Goal: Task Accomplishment & Management: Manage account settings

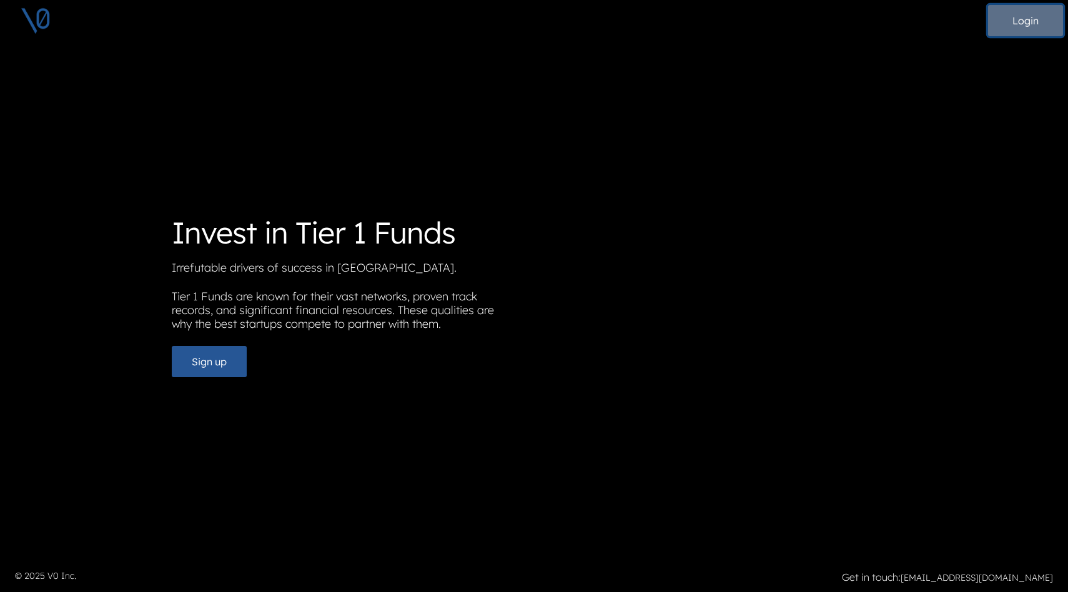
click at [1021, 19] on button "Login" at bounding box center [1025, 20] width 75 height 31
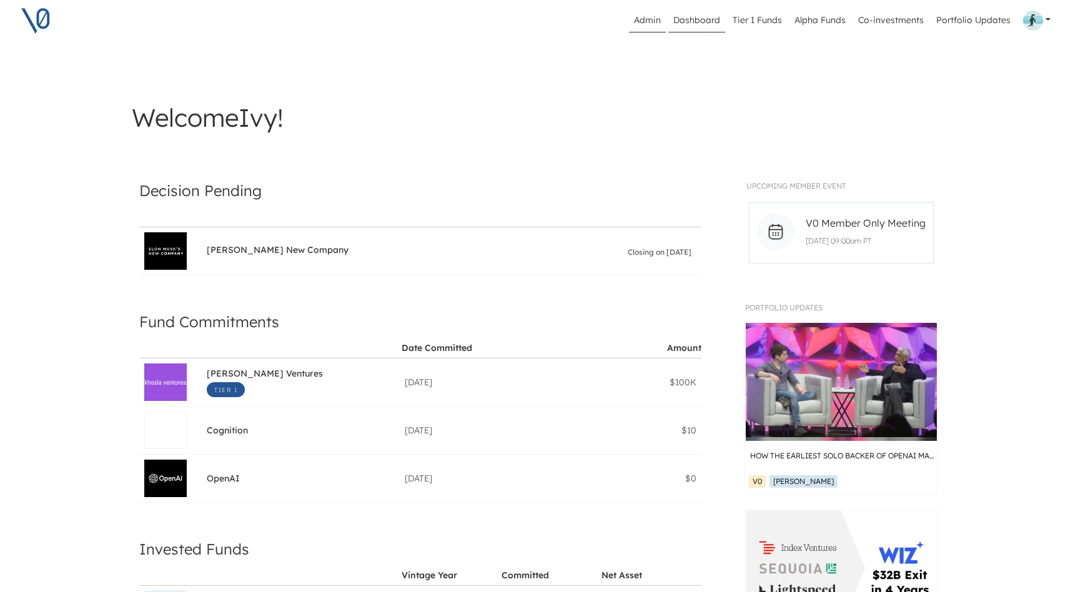
click at [648, 27] on link "Admin" at bounding box center [647, 21] width 37 height 24
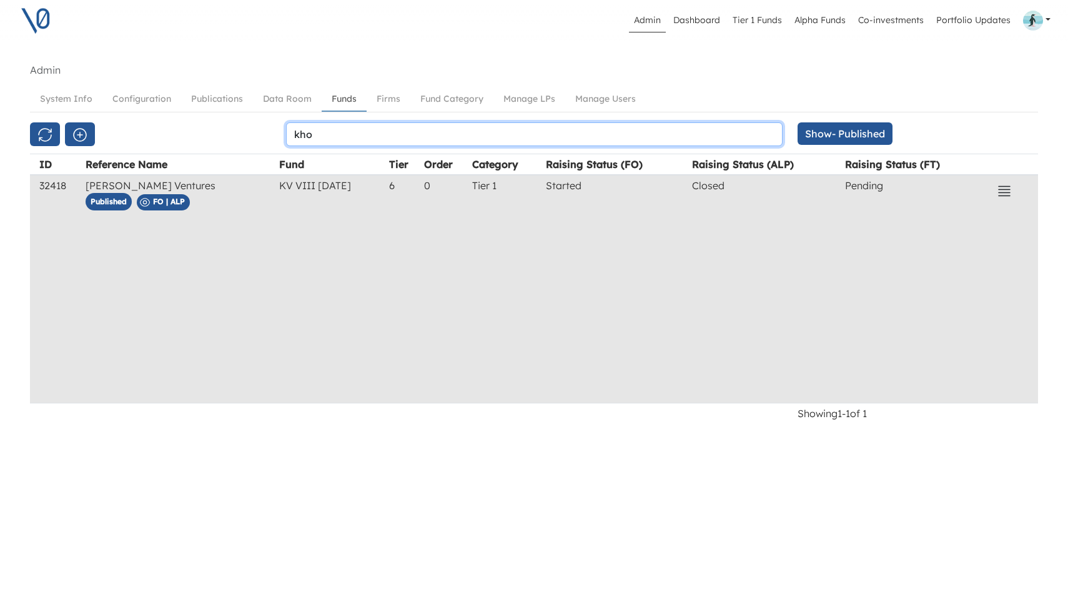
click at [412, 137] on input "kho" at bounding box center [534, 134] width 497 height 24
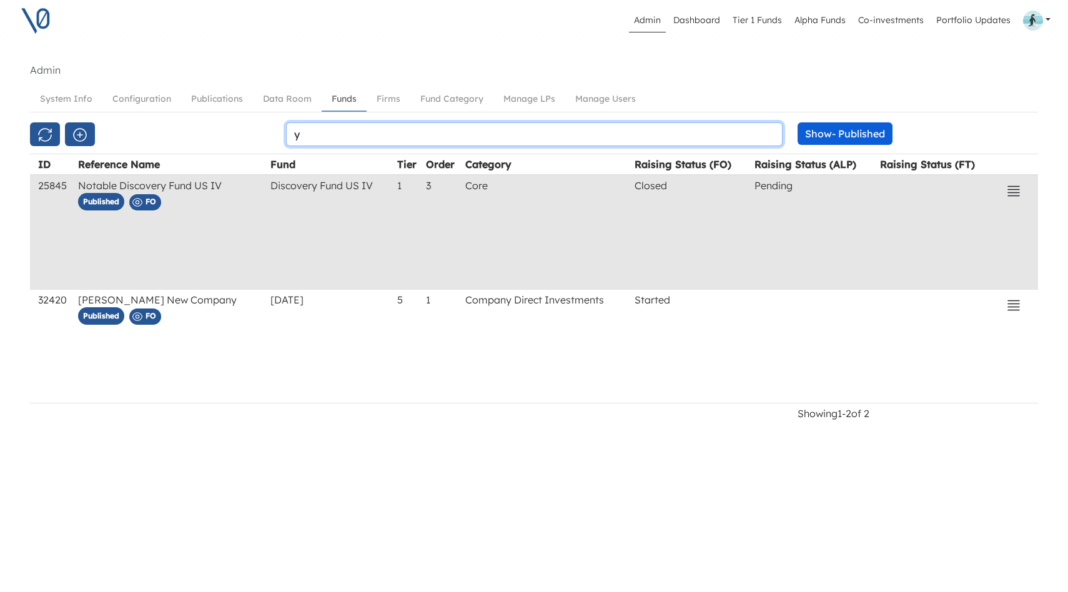
type input "y"
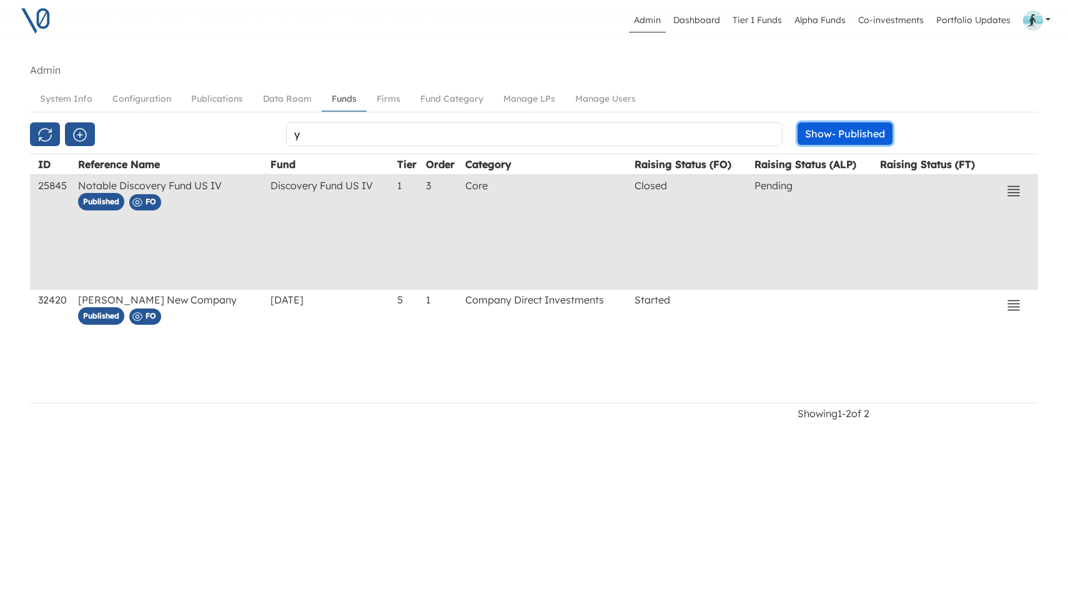
click at [818, 136] on button "Show - Published" at bounding box center [845, 133] width 95 height 22
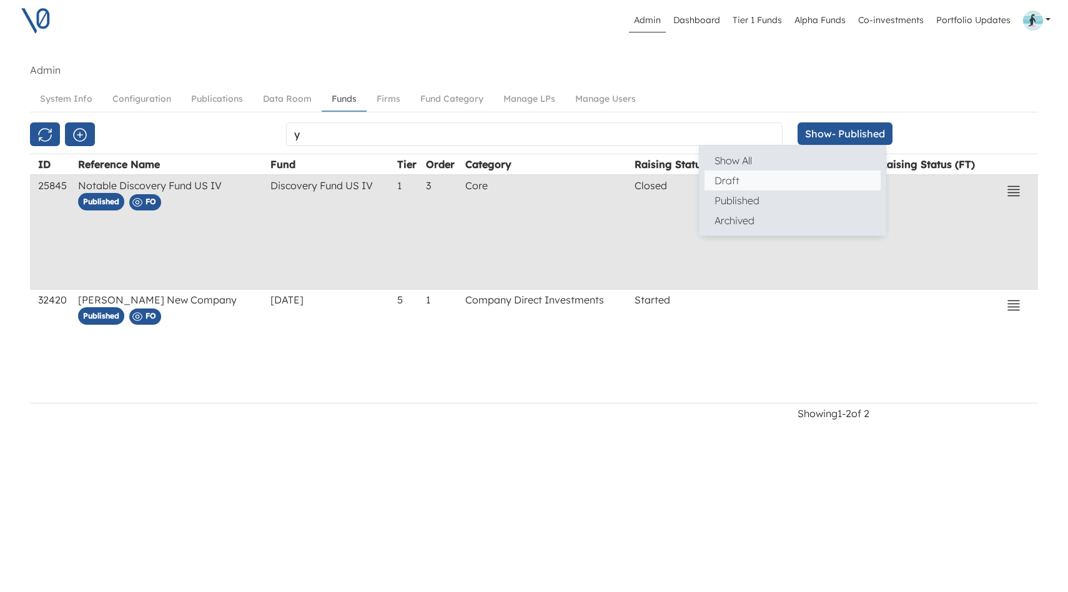
click at [778, 179] on button "Draft" at bounding box center [793, 181] width 176 height 20
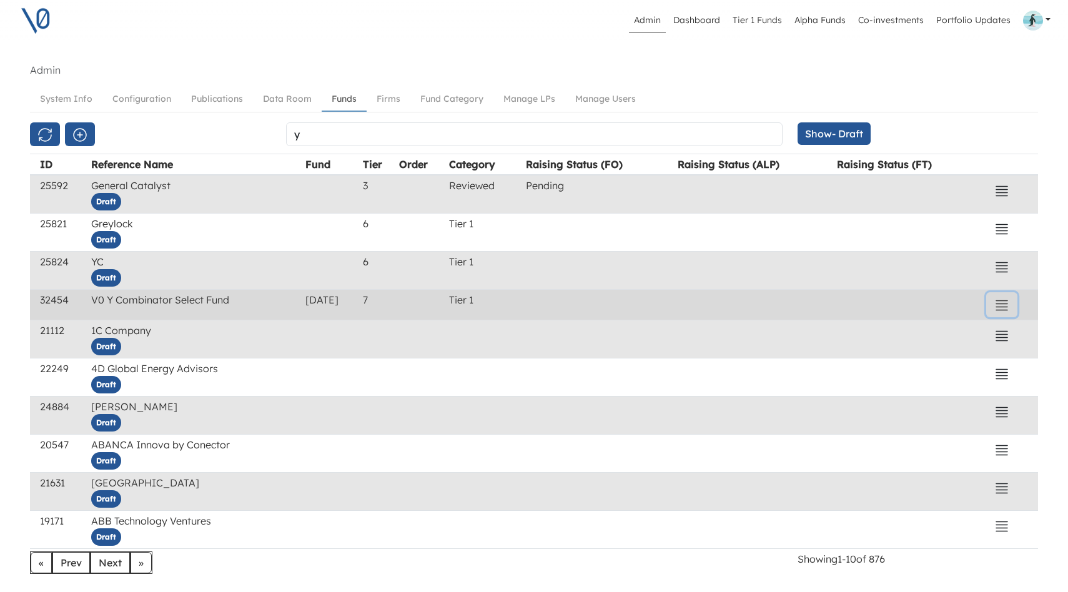
click at [1001, 304] on icon "button" at bounding box center [1001, 305] width 15 height 15
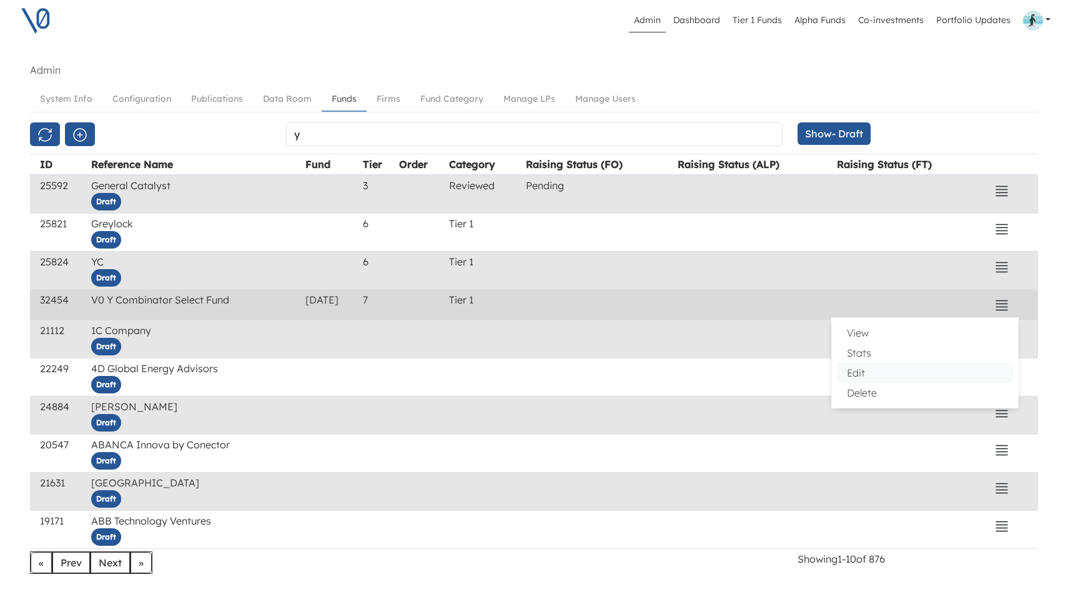
click at [871, 368] on button "Edit" at bounding box center [925, 373] width 176 height 20
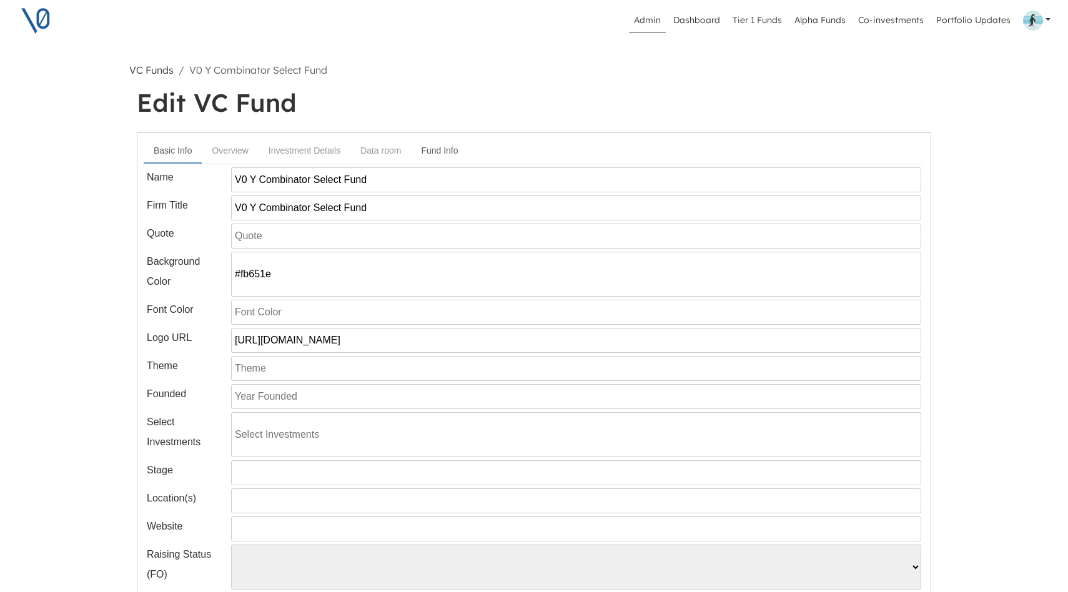
click at [447, 148] on link "Fund Info" at bounding box center [439, 150] width 57 height 23
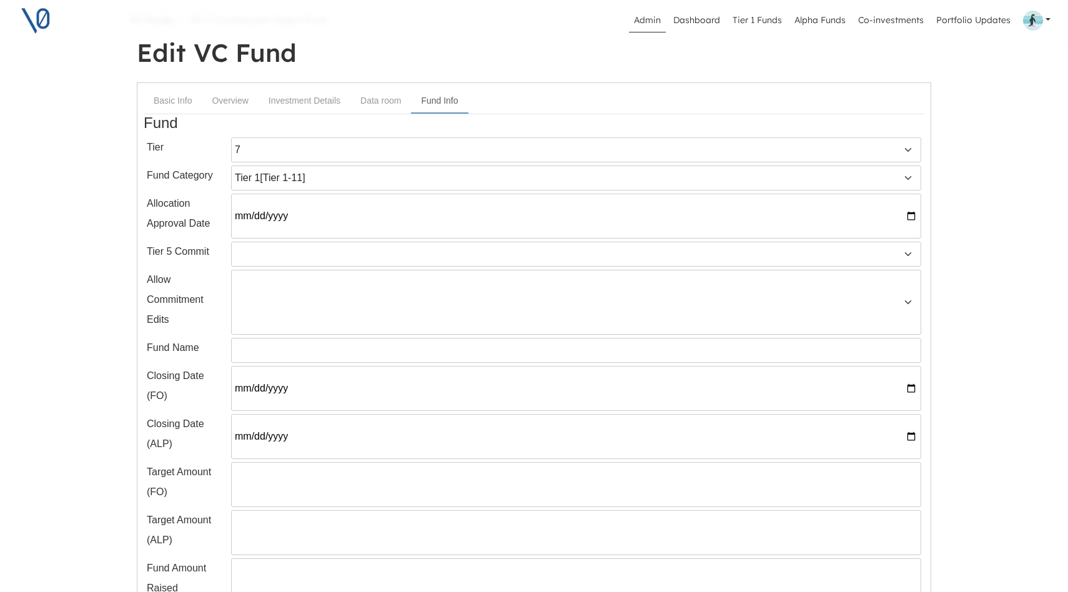
scroll to position [47, 0]
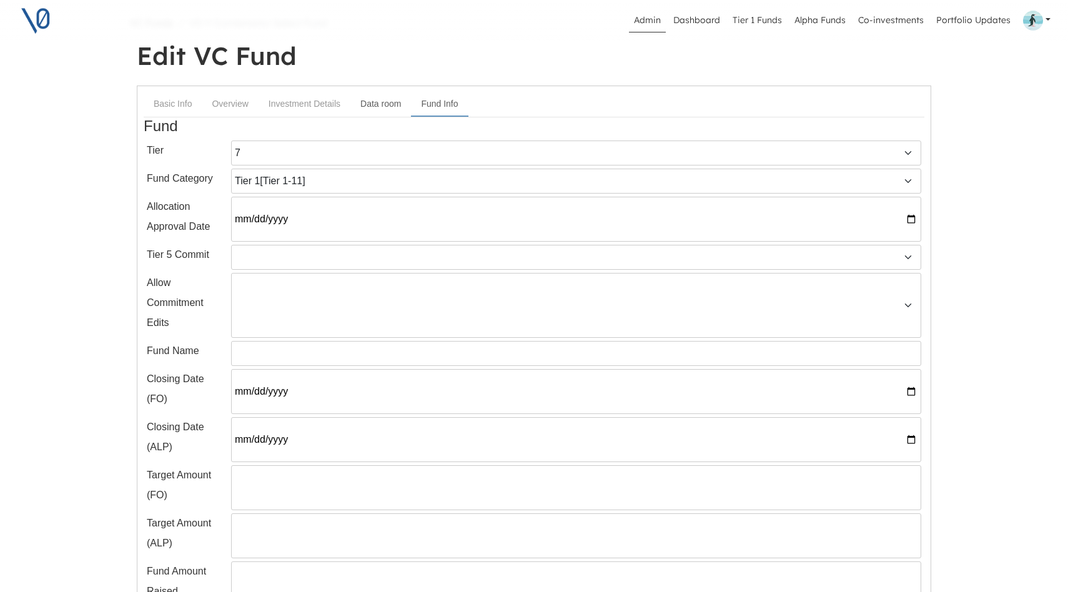
click at [383, 105] on link "Data room" at bounding box center [380, 103] width 61 height 23
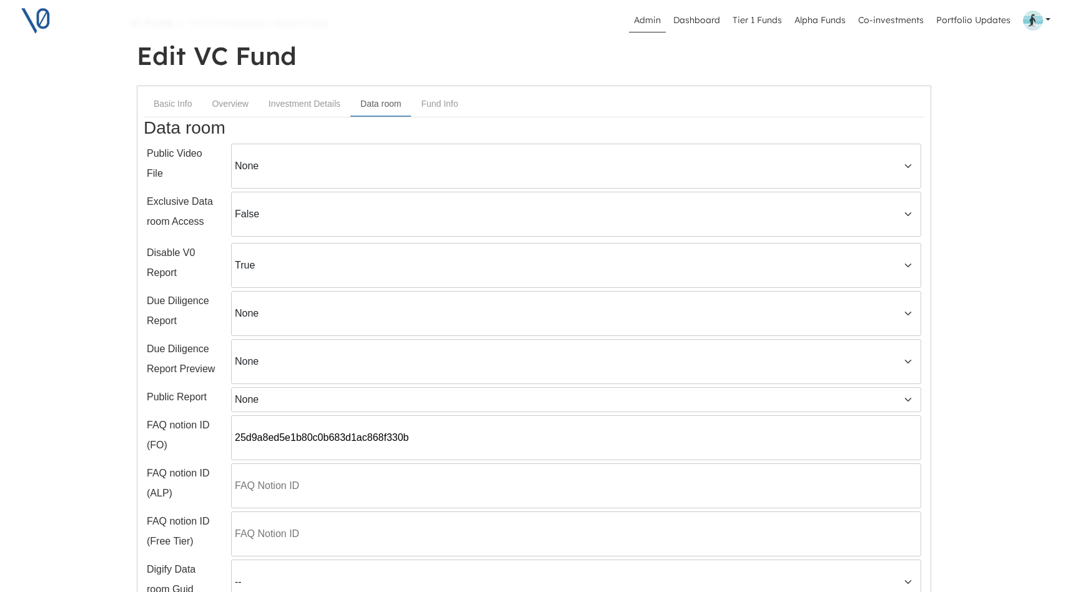
click at [433, 435] on input "25d9a8ed5e1b80c0b683d1ac868f330b" at bounding box center [576, 437] width 690 height 45
click at [429, 445] on input "25d9a8ed5e1b80c0b683d1ac868f330b" at bounding box center [576, 437] width 690 height 45
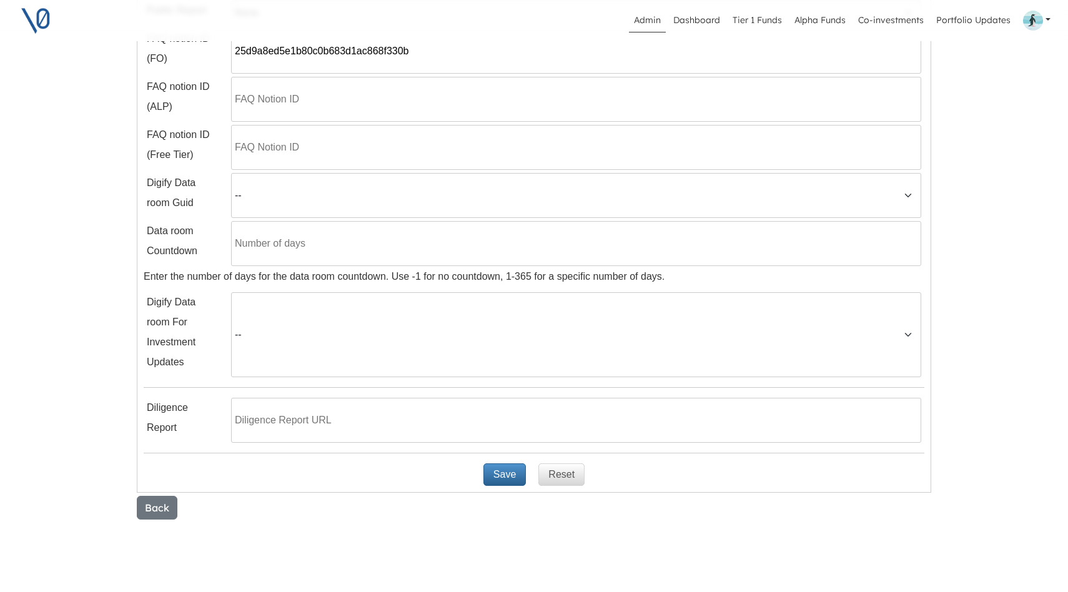
scroll to position [483, 0]
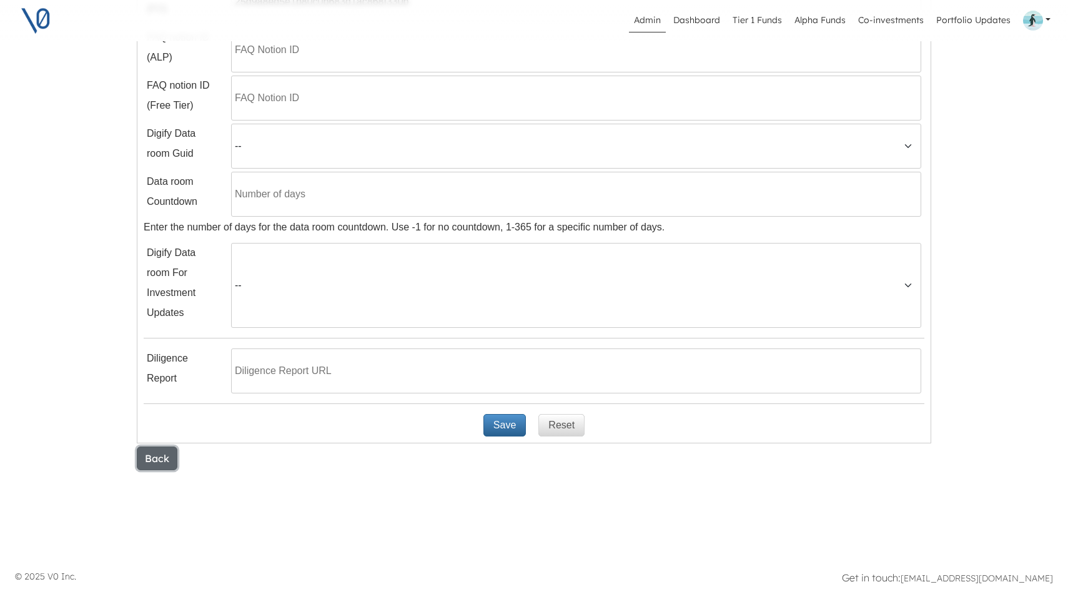
click at [163, 454] on button "Back" at bounding box center [157, 459] width 41 height 24
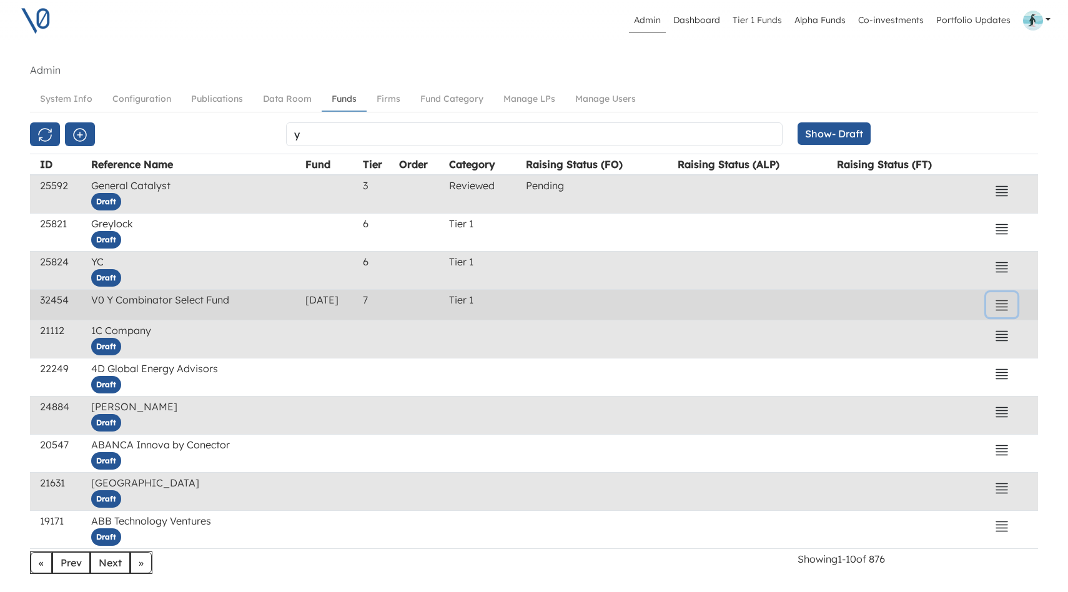
click at [1008, 304] on icon "button" at bounding box center [1001, 304] width 11 height 9
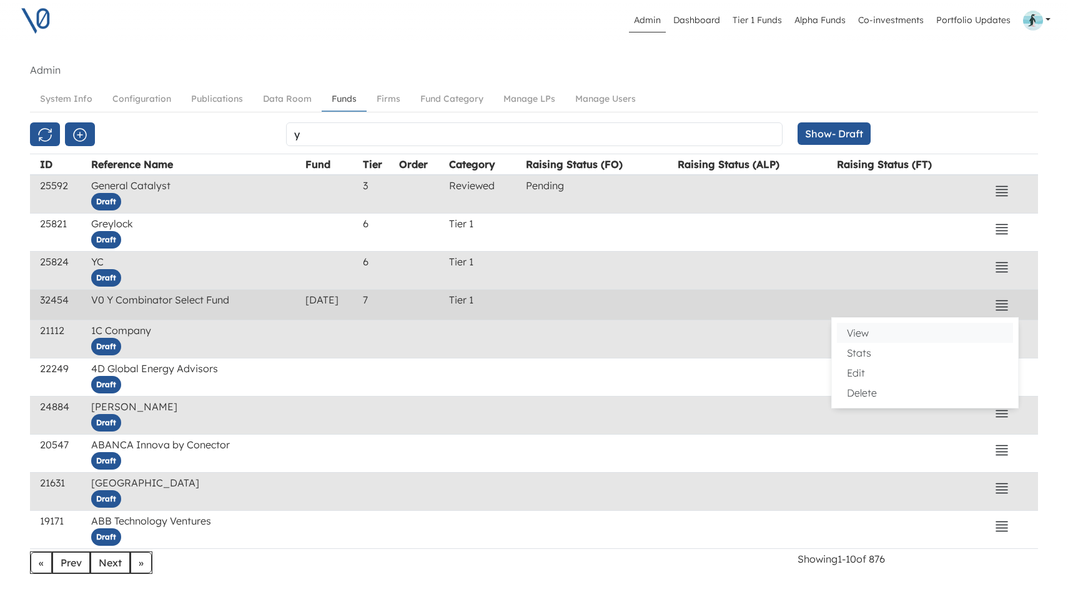
click at [865, 325] on button "View" at bounding box center [925, 333] width 176 height 20
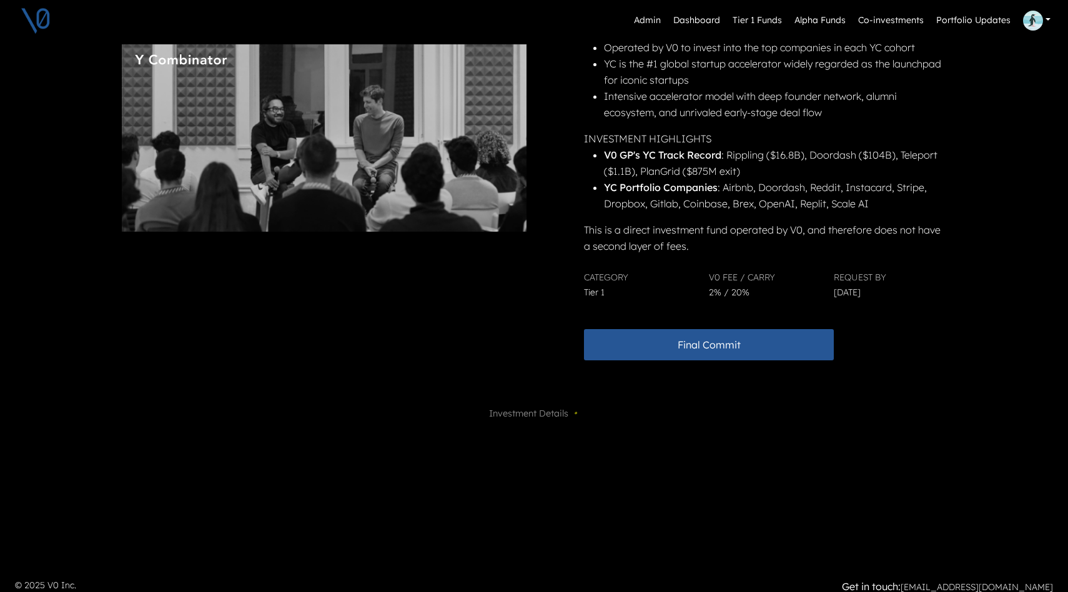
scroll to position [193, 0]
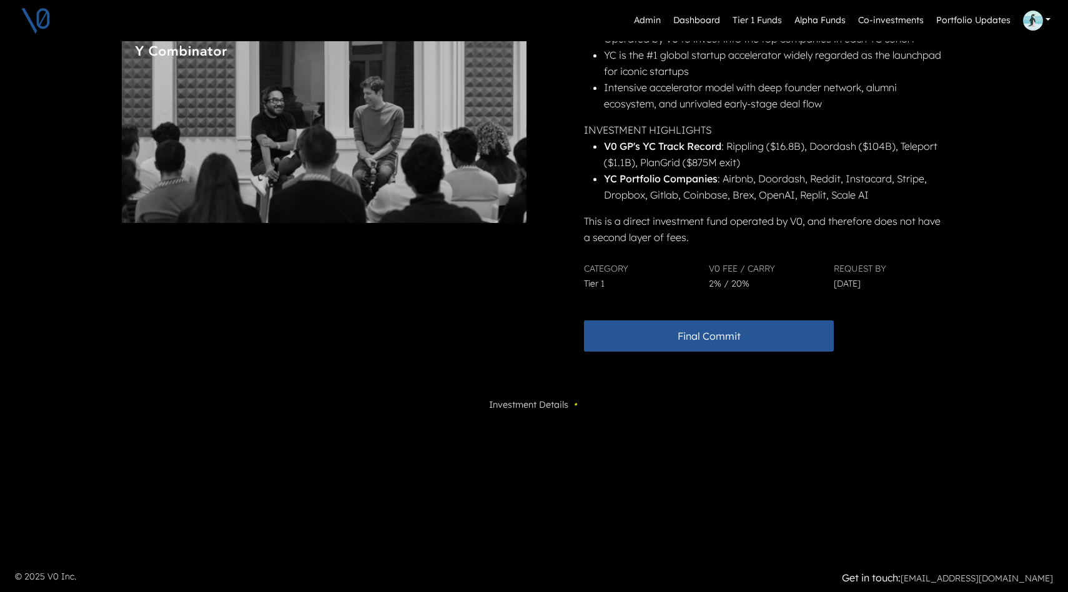
click at [533, 407] on span "Investment Details •" at bounding box center [534, 405] width 91 height 16
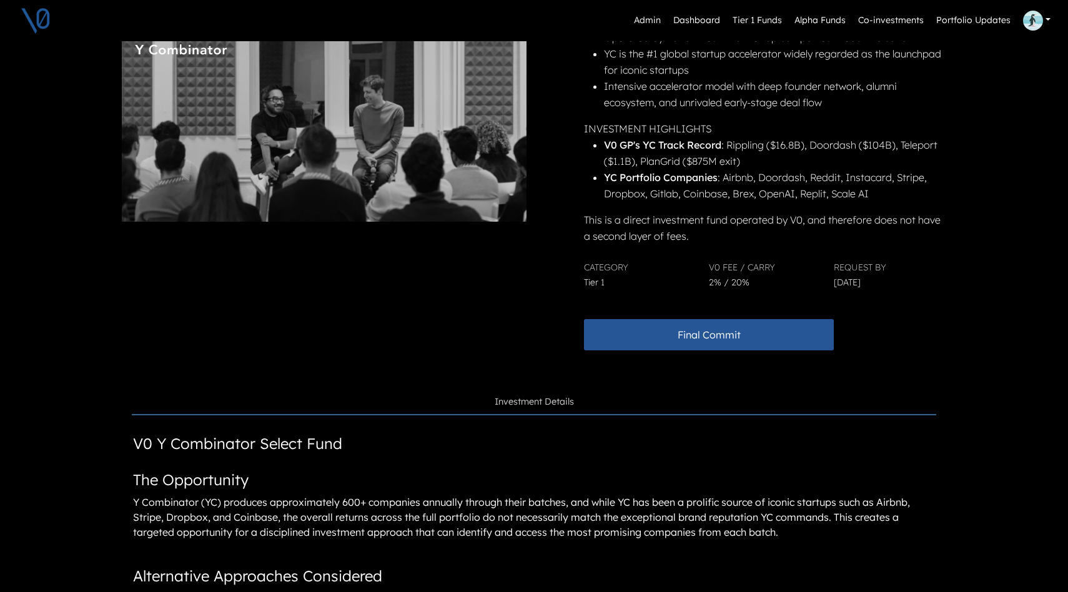
scroll to position [0, 0]
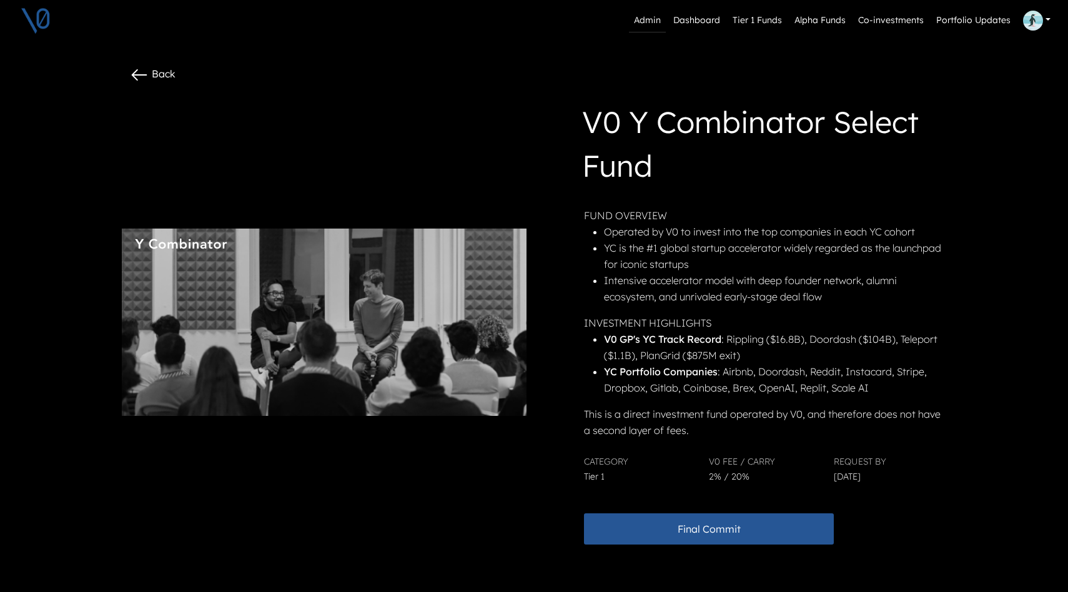
click at [649, 19] on link "Admin" at bounding box center [647, 21] width 37 height 24
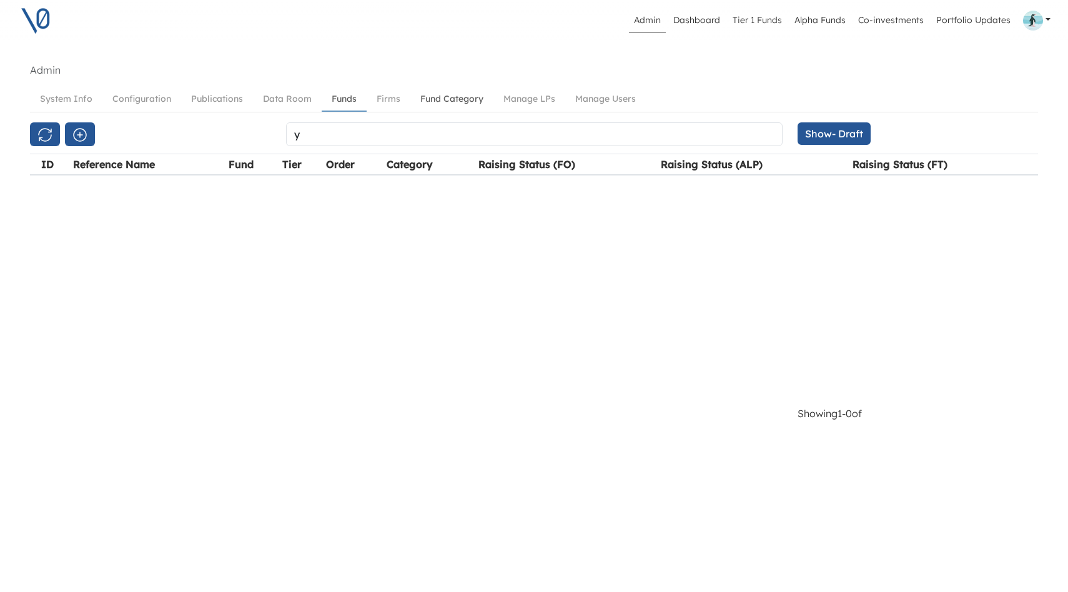
click at [448, 100] on link "Fund Category" at bounding box center [451, 98] width 83 height 23
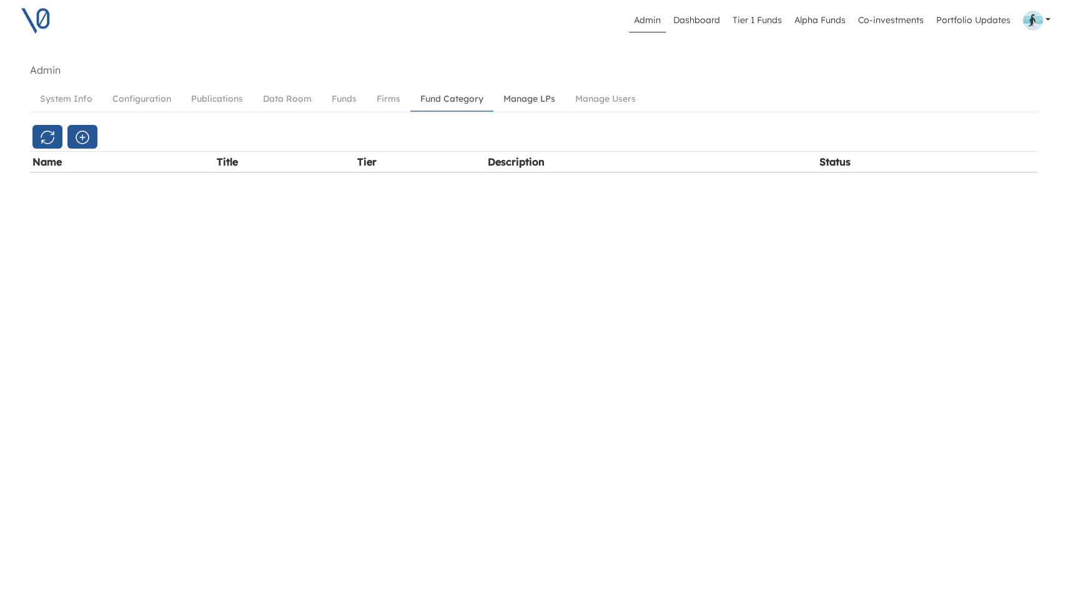
click at [525, 106] on link "Manage LPs" at bounding box center [529, 98] width 72 height 23
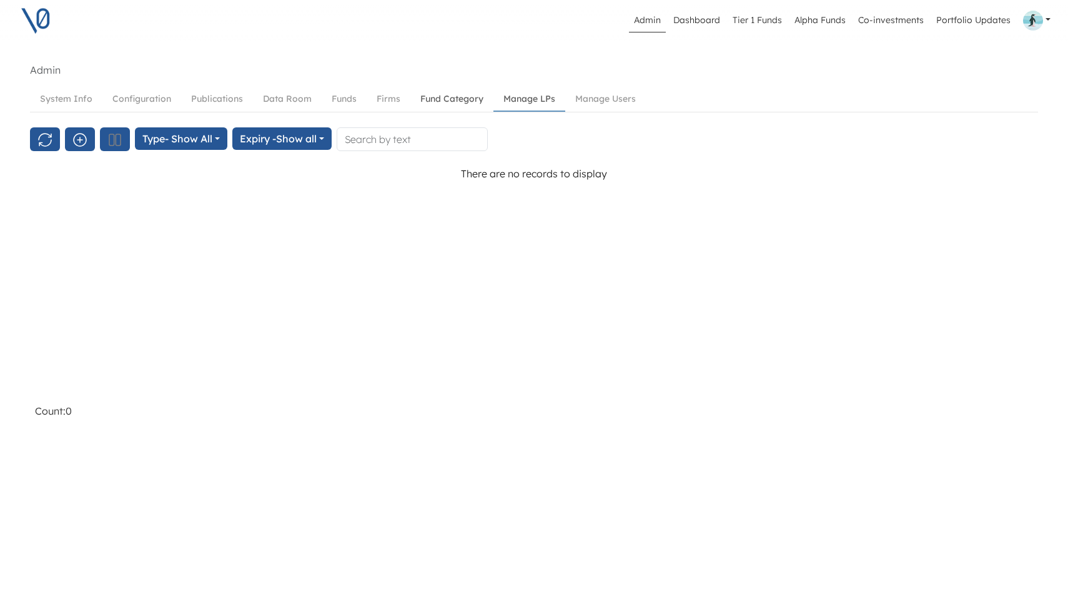
click at [462, 99] on link "Fund Category" at bounding box center [451, 98] width 83 height 23
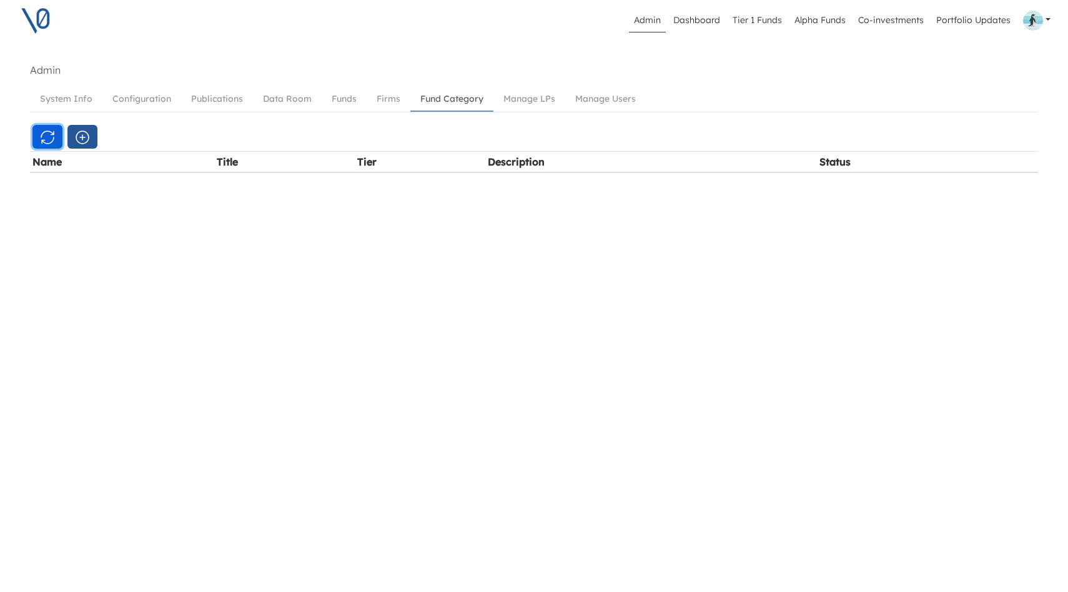
click at [46, 137] on icon "button" at bounding box center [47, 137] width 15 height 15
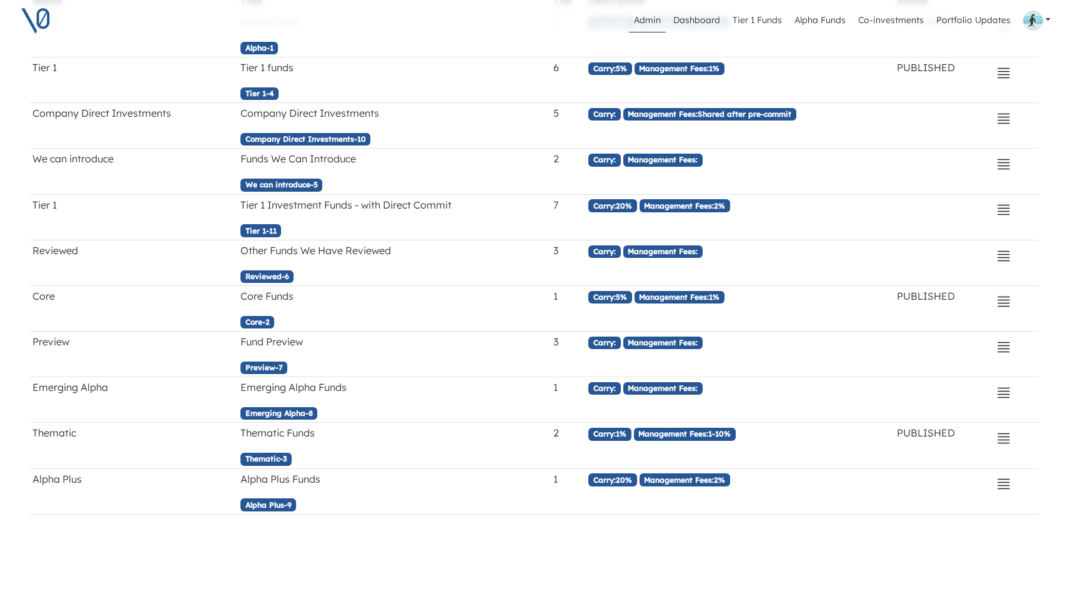
scroll to position [159, 0]
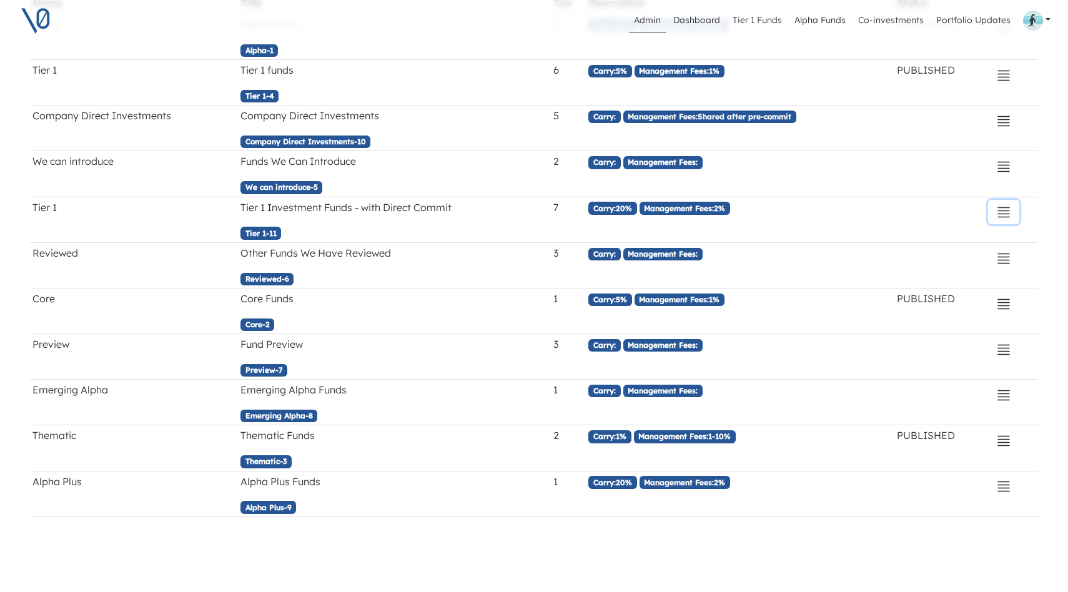
click at [1000, 211] on icon "button" at bounding box center [1003, 212] width 15 height 15
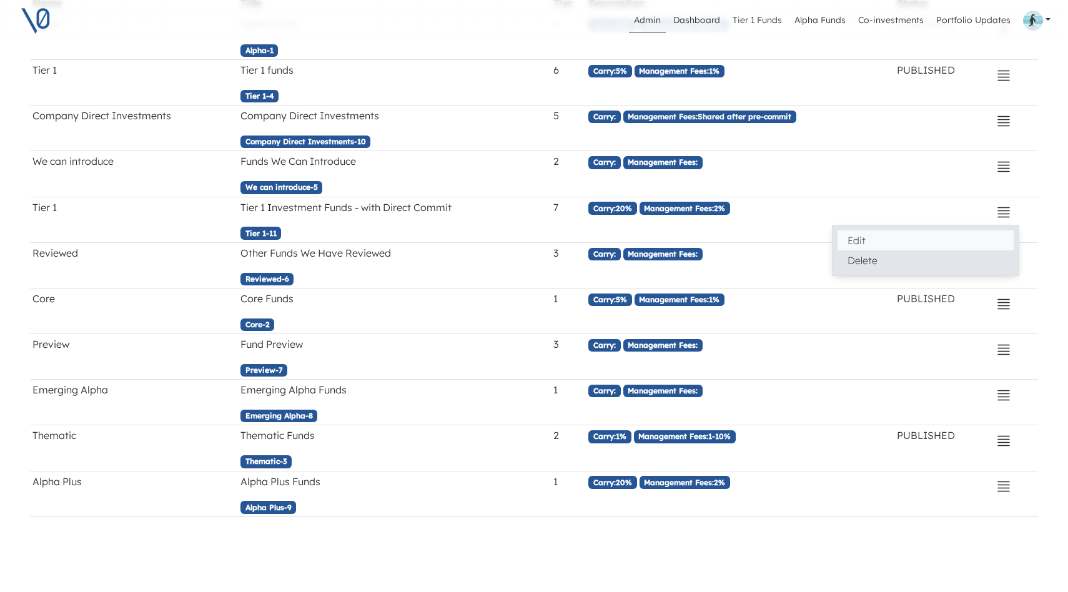
click at [848, 237] on button "Edit" at bounding box center [926, 240] width 176 height 20
select select "7"
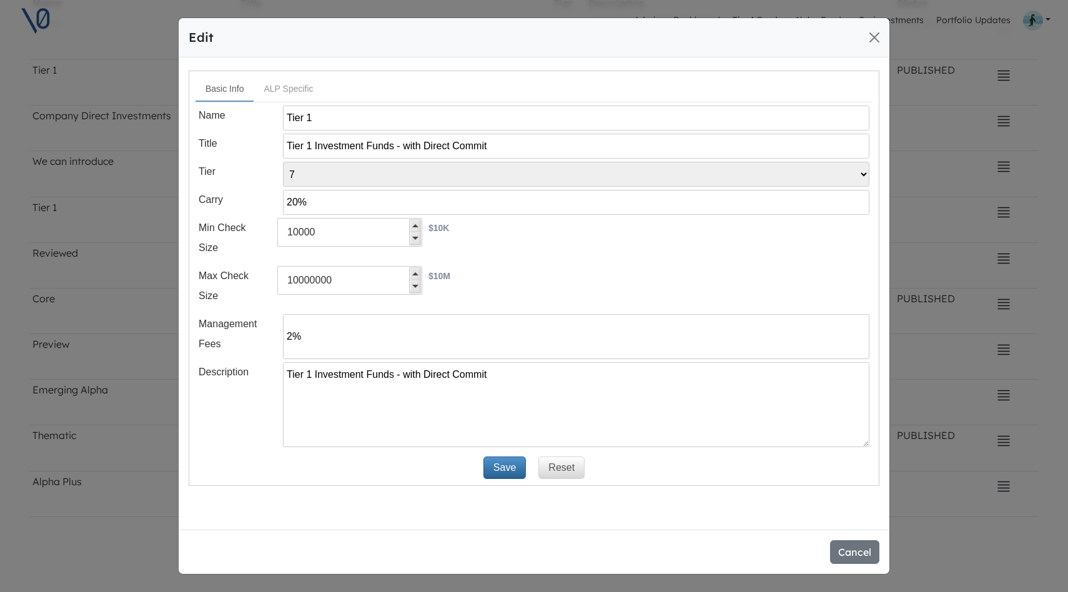
click at [342, 231] on input "10000" at bounding box center [349, 232] width 145 height 29
type input "100000"
click at [483, 255] on div "Min Check Size 100000 $100K" at bounding box center [534, 240] width 671 height 45
click at [505, 467] on button "Save" at bounding box center [504, 468] width 42 height 22
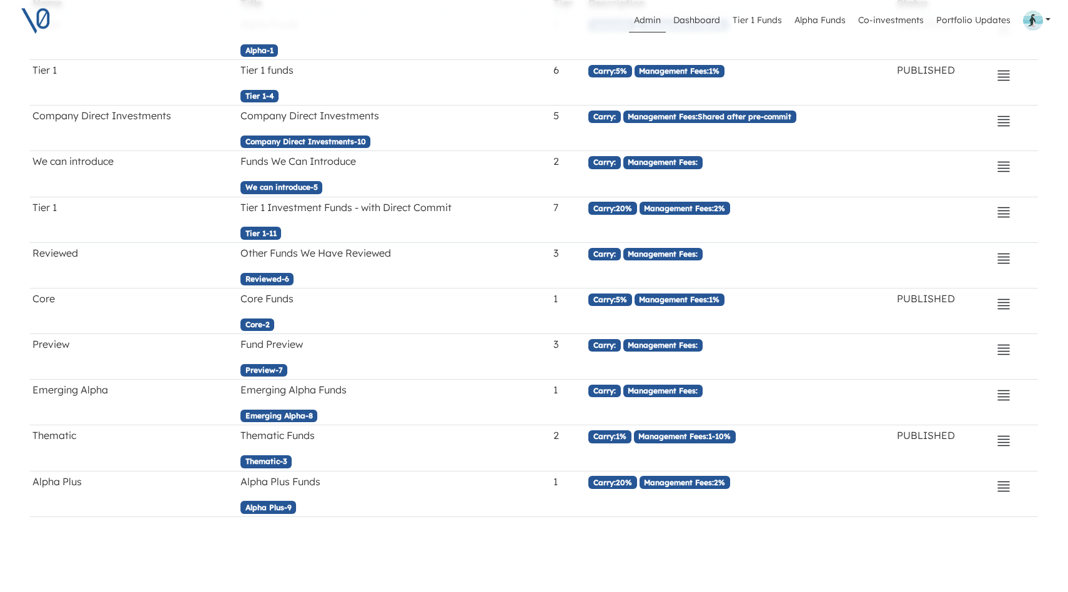
scroll to position [0, 0]
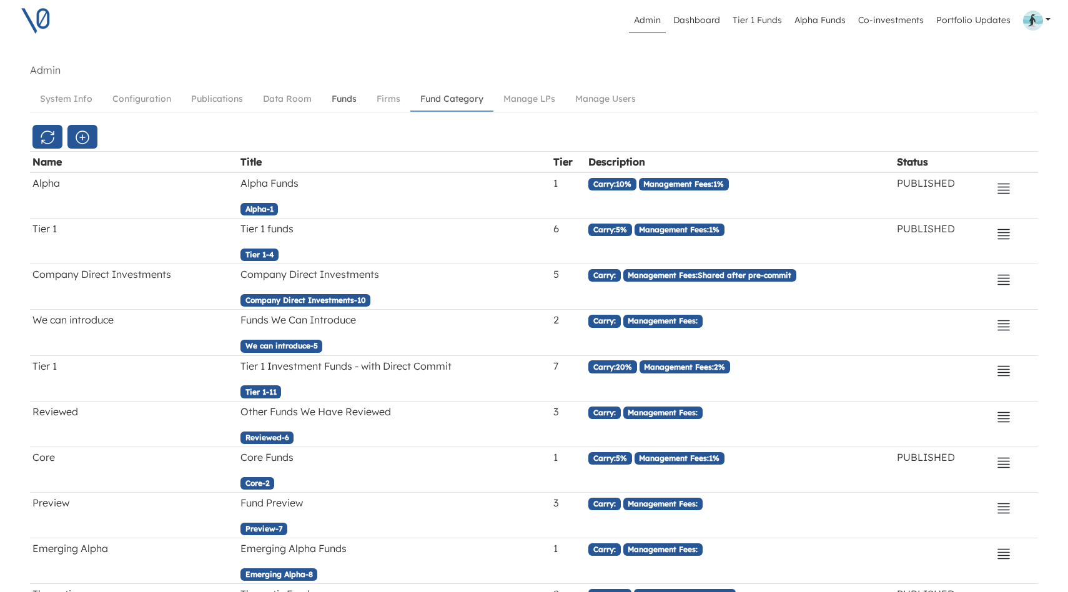
click at [345, 102] on link "Funds" at bounding box center [344, 98] width 45 height 23
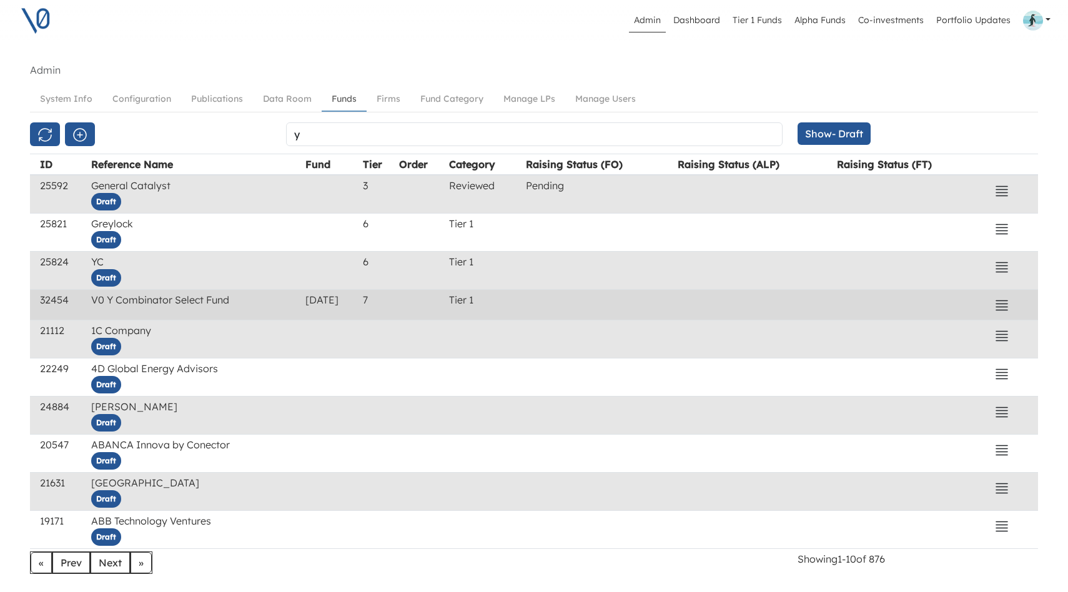
click at [224, 302] on td "V0 Y Combinator Select Fund" at bounding box center [196, 305] width 214 height 31
click at [1003, 305] on icon "button" at bounding box center [1001, 305] width 15 height 15
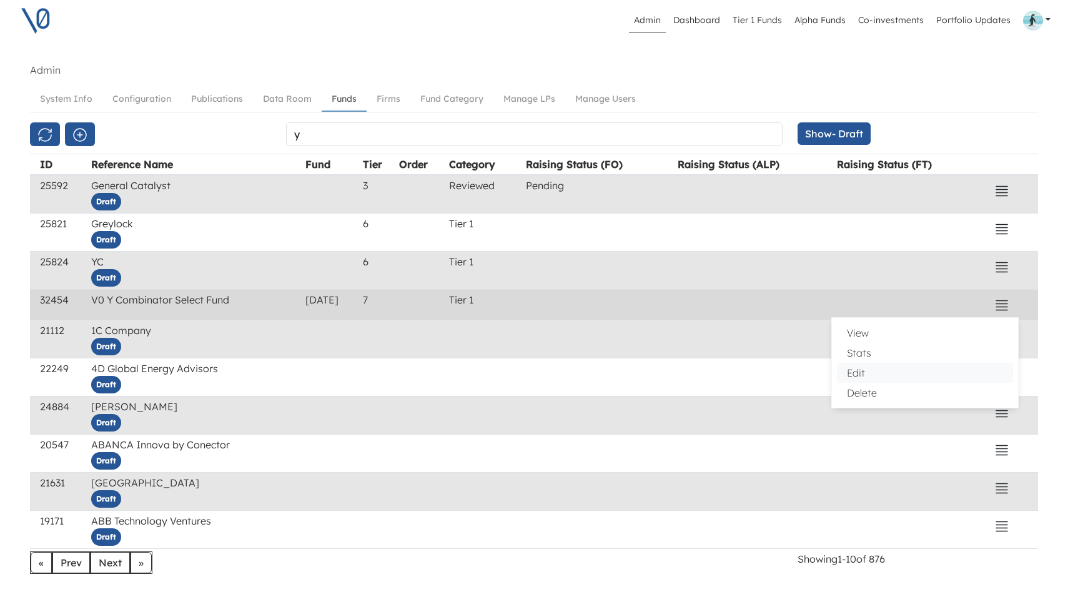
click at [869, 370] on button "Edit" at bounding box center [925, 373] width 176 height 20
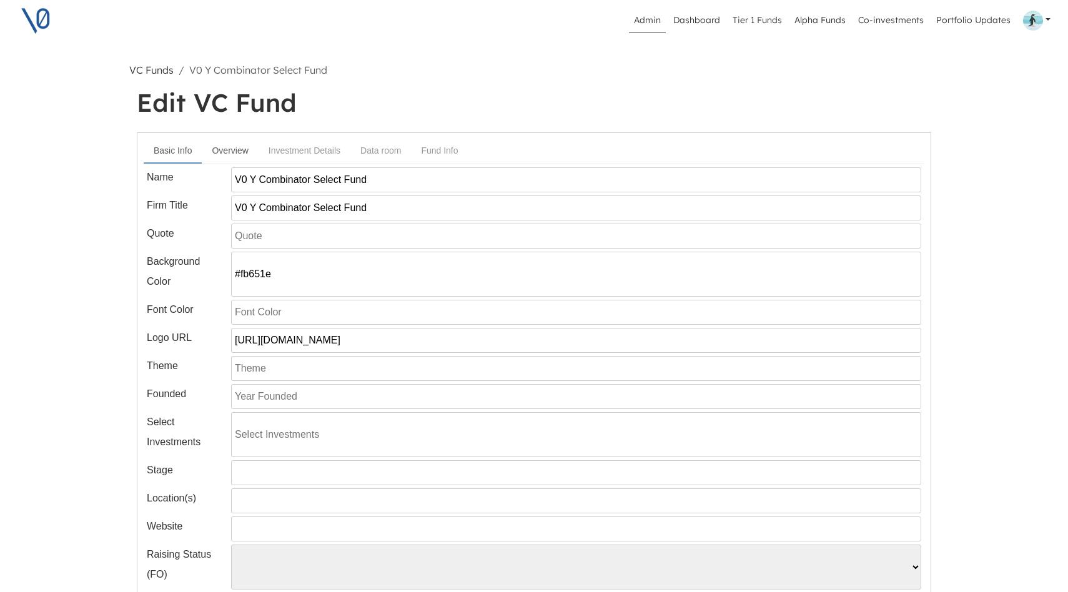
click at [234, 153] on link "Overview" at bounding box center [230, 150] width 56 height 23
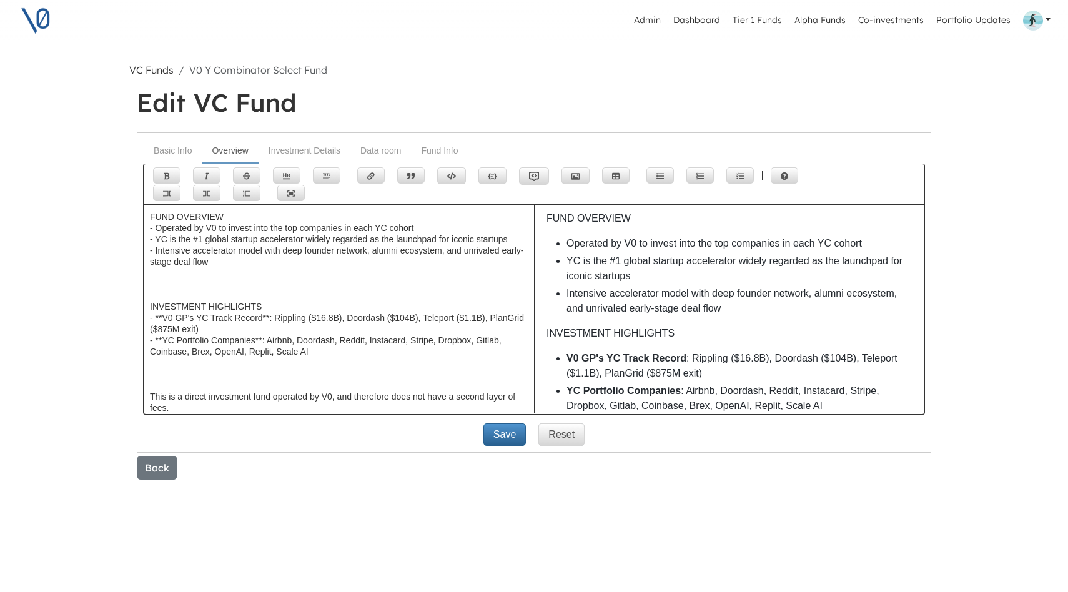
scroll to position [46, 0]
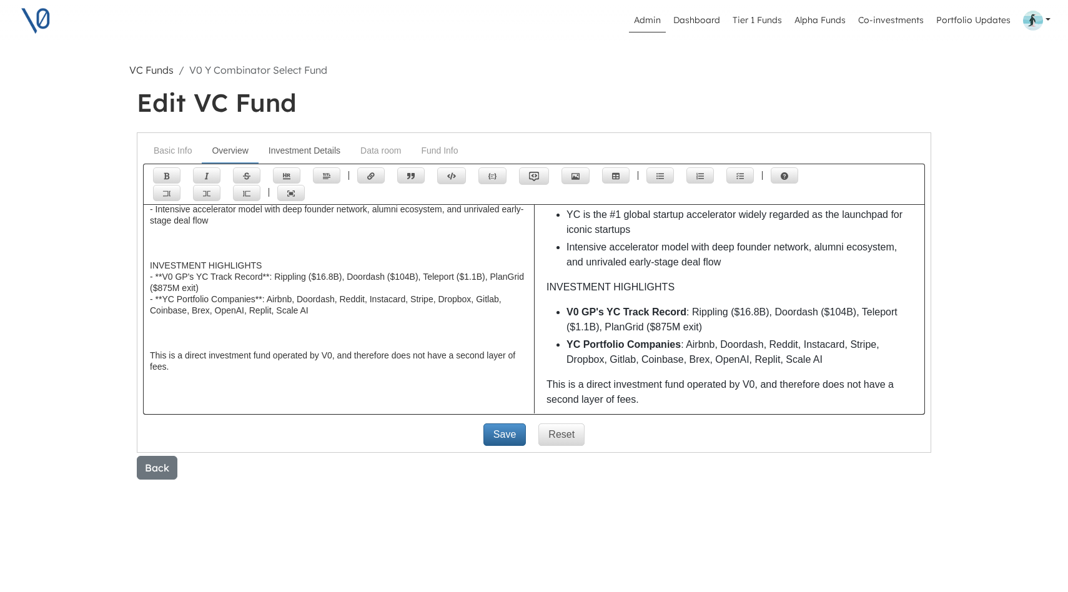
click at [309, 151] on link "Investment Details" at bounding box center [305, 150] width 92 height 23
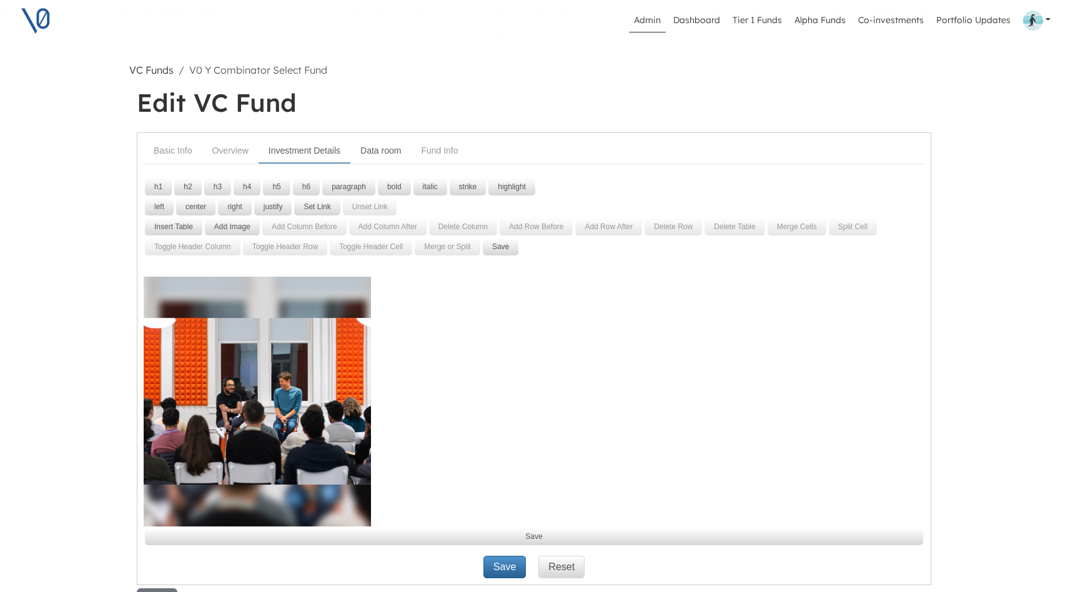
click at [385, 150] on link "Data room" at bounding box center [380, 150] width 61 height 23
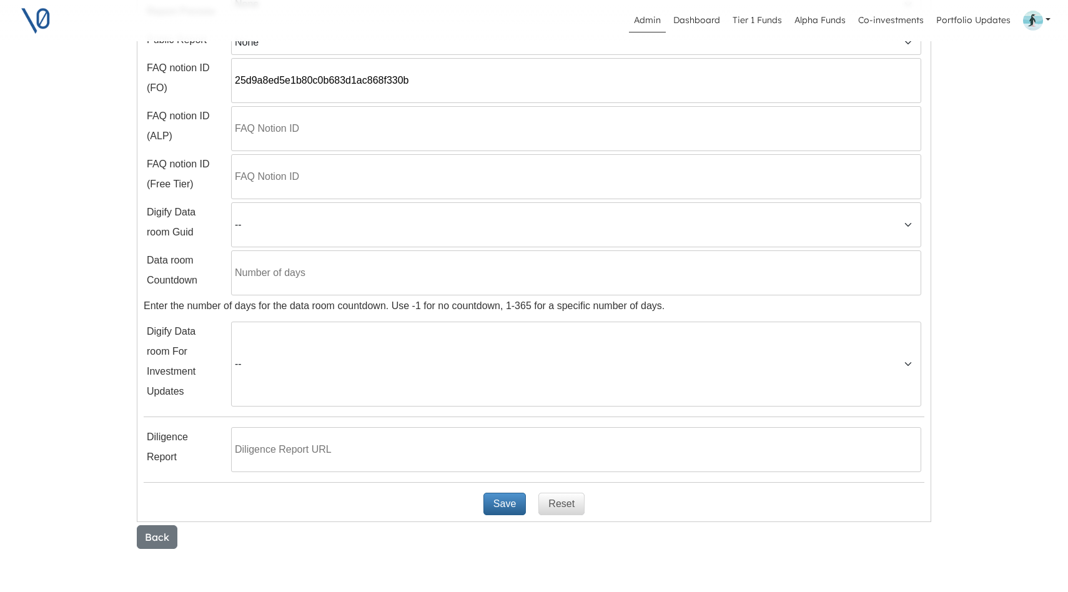
scroll to position [406, 0]
